Goal: Information Seeking & Learning: Find specific fact

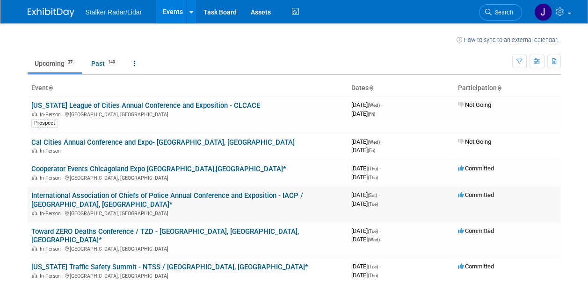
click at [176, 193] on link "International Association of Chiefs of Police Annual Conference and Exposition …" at bounding box center [167, 200] width 272 height 17
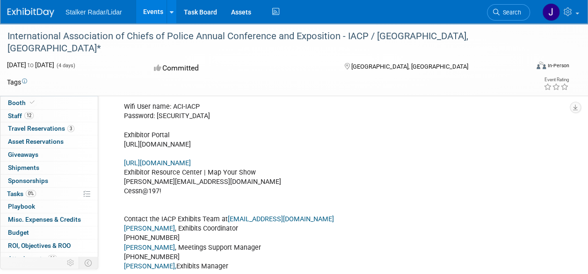
scroll to position [281, 0]
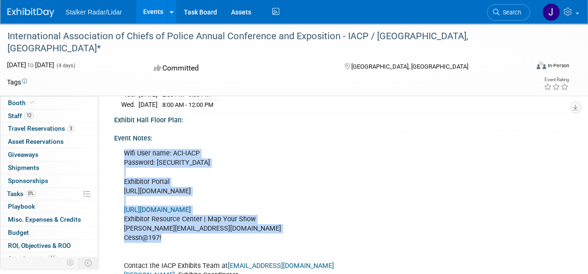
drag, startPoint x: 122, startPoint y: 155, endPoint x: 212, endPoint y: 239, distance: 123.7
click at [212, 239] on div "Wifi User name: ACI-IACP Password: Stalker855 Exhibitor Portal https://www.free…" at bounding box center [297, 233] width 361 height 178
copy div "Wifi User name: ACI-IACP Password: Stalker855 Exhibitor Portal https://www.free…"
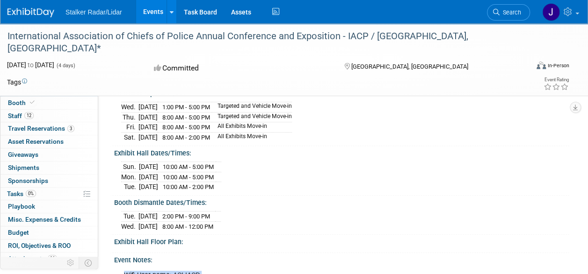
scroll to position [140, 0]
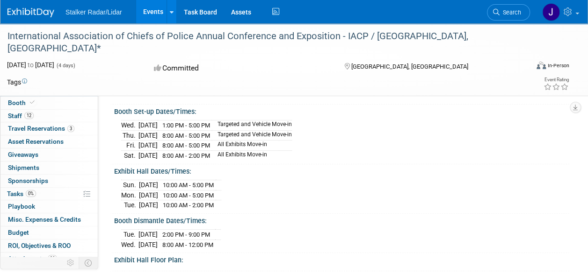
click at [338, 142] on div "Wed. Oct 15, 2025 1:00 PM - 5:00 PM Targeted and Vehicle Move-in Thu. Oct 16, 2…" at bounding box center [341, 139] width 441 height 43
